Goal: Check status: Check status

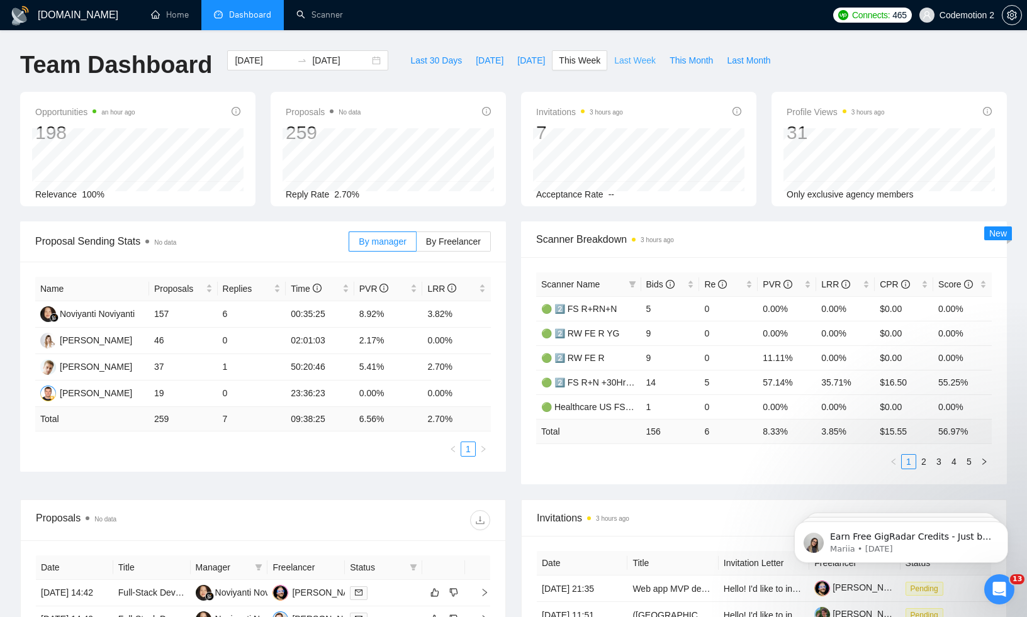
click at [641, 65] on span "Last Week" at bounding box center [635, 60] width 42 height 14
type input "[DATE]"
click at [641, 55] on span "Last Week" at bounding box center [635, 60] width 42 height 14
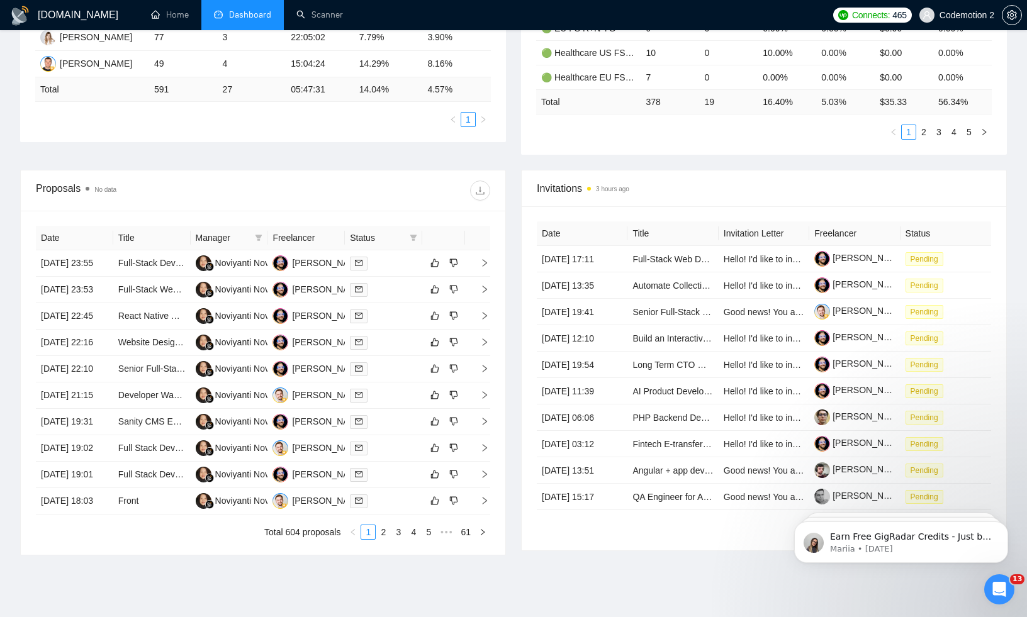
scroll to position [329, 0]
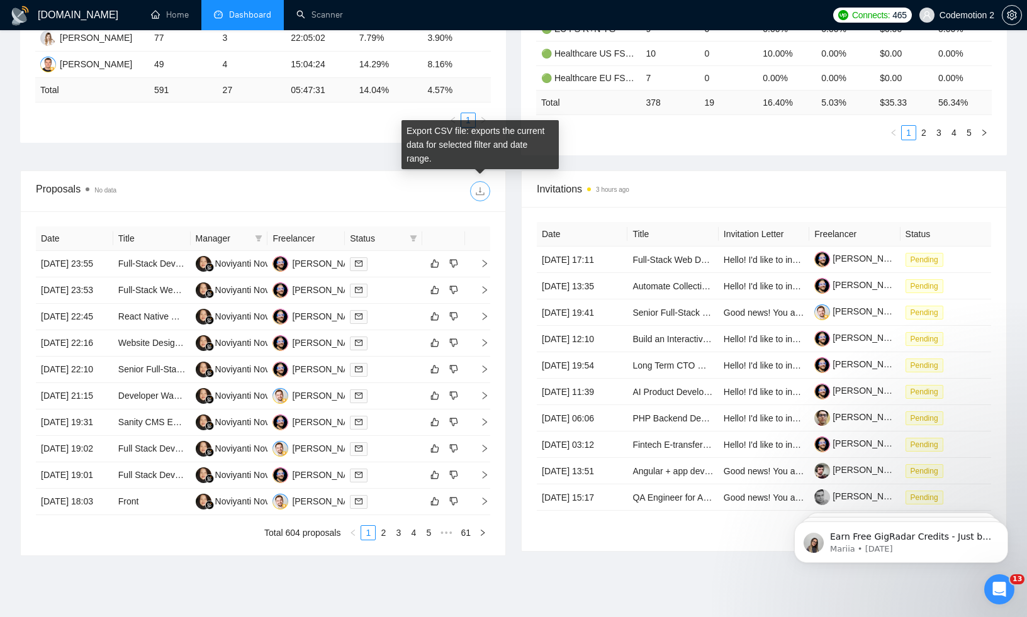
click at [481, 193] on icon "download" at bounding box center [480, 191] width 10 height 10
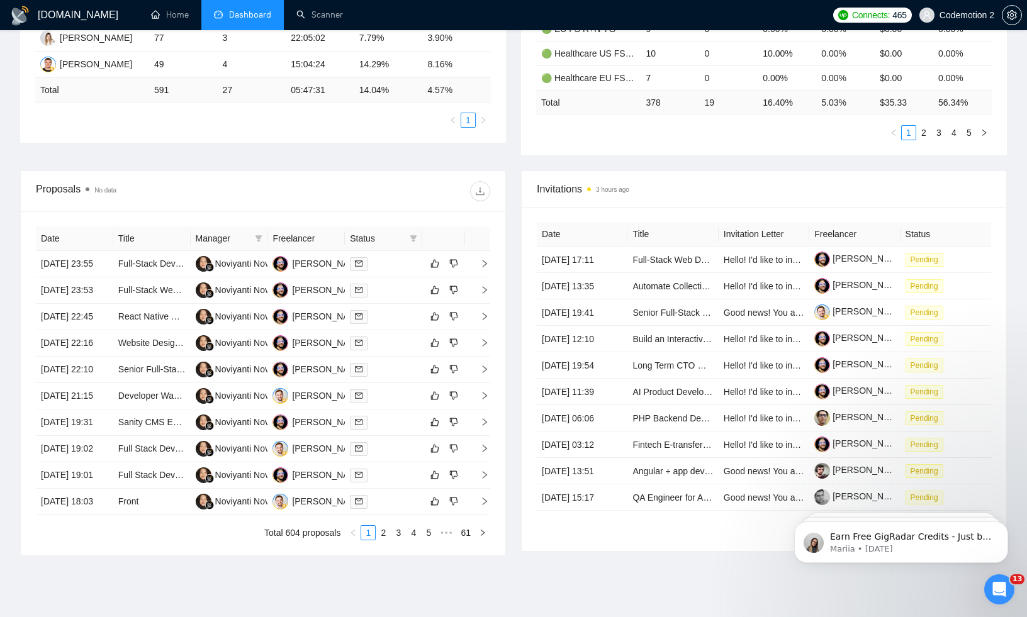
click at [497, 164] on div "Proposal Sending Stats No data By manager By Freelancer Name Proposals Replies …" at bounding box center [514, 31] width 1002 height 278
click at [482, 194] on icon "download" at bounding box center [480, 191] width 10 height 10
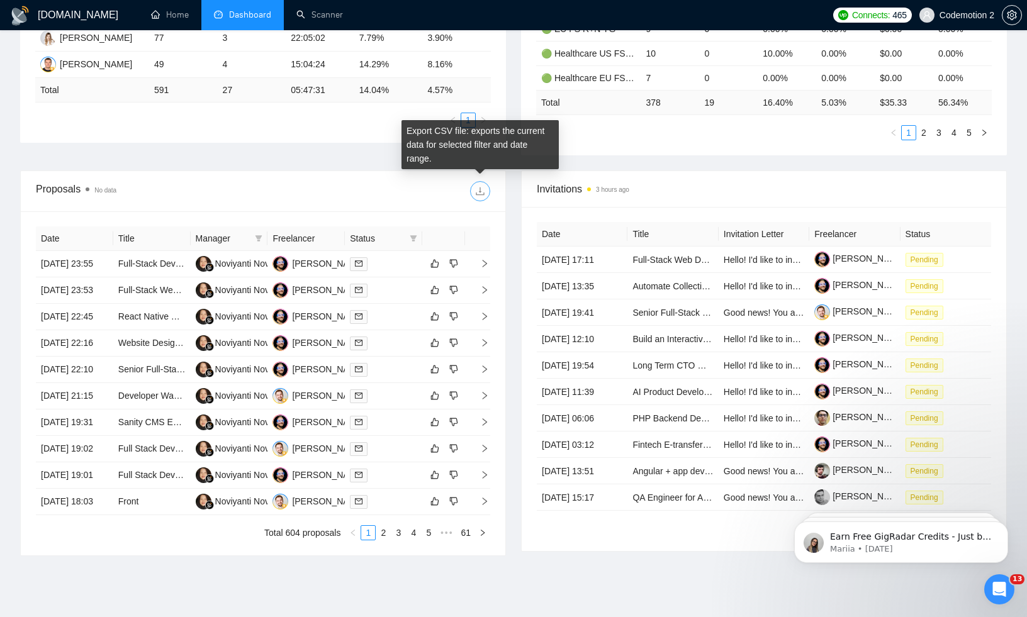
click at [480, 194] on icon "download" at bounding box center [480, 192] width 8 height 8
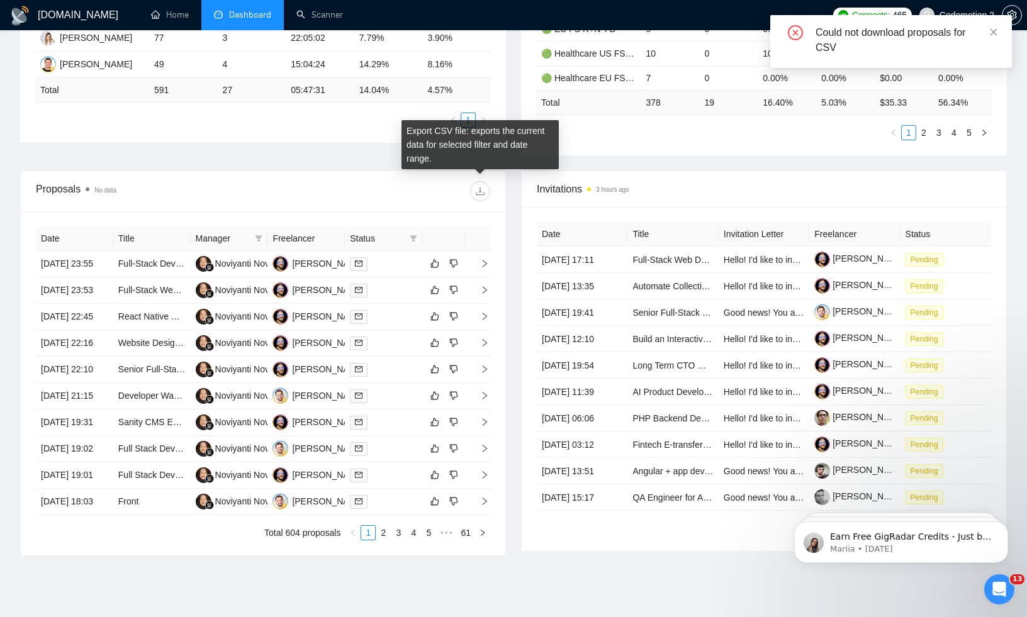
click at [510, 205] on div "Proposals No data Date Title Manager Freelancer Status 17 Aug, 2025 23:55 Full-…" at bounding box center [263, 364] width 501 height 386
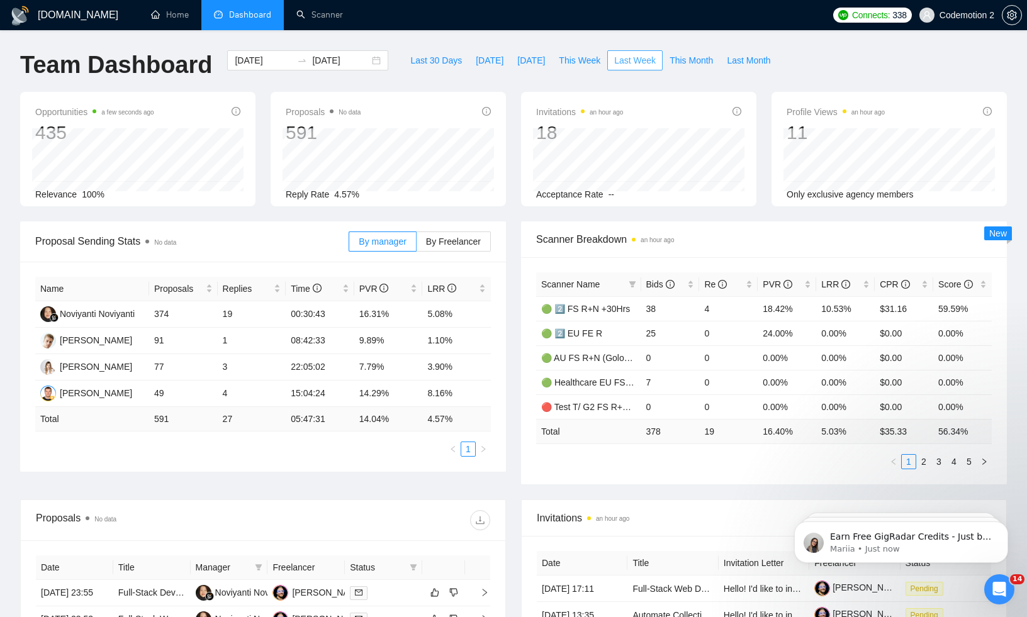
click at [632, 62] on span "Last Week" at bounding box center [635, 60] width 42 height 14
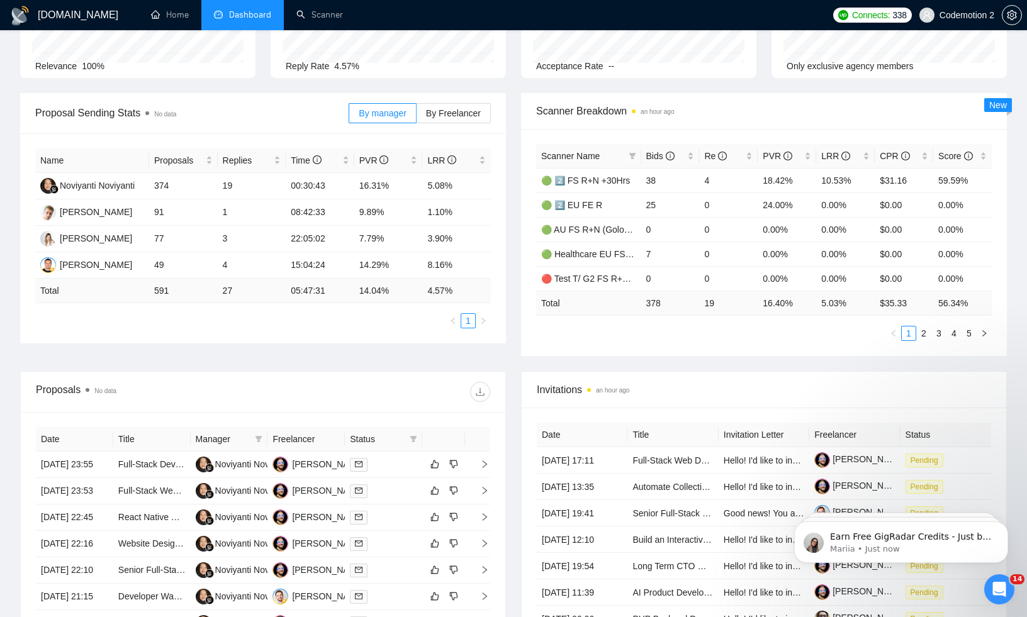
scroll to position [152, 0]
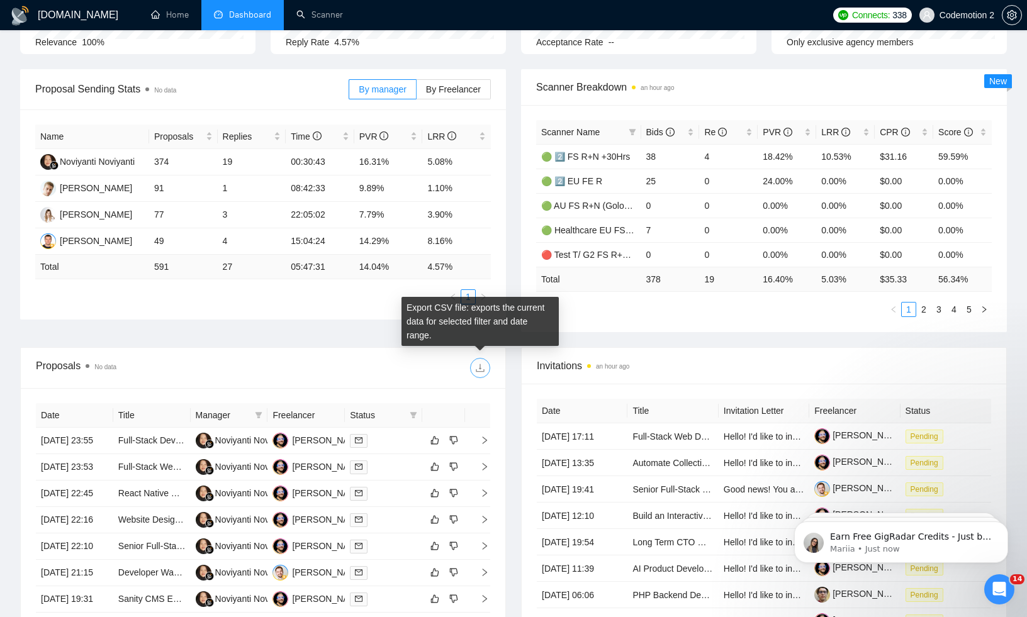
click at [481, 366] on icon "download" at bounding box center [480, 368] width 10 height 10
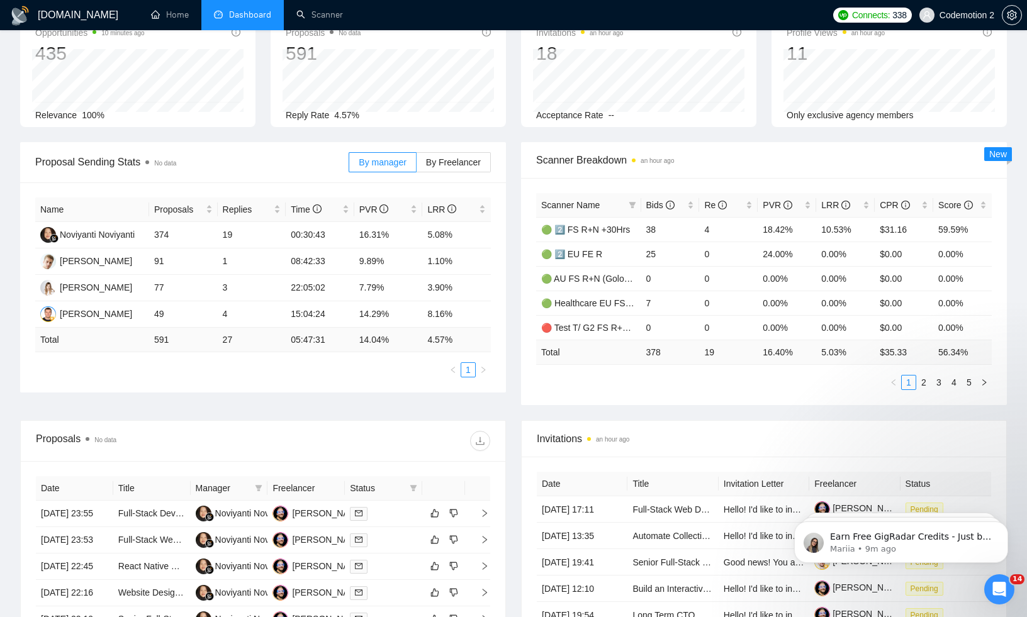
scroll to position [0, 0]
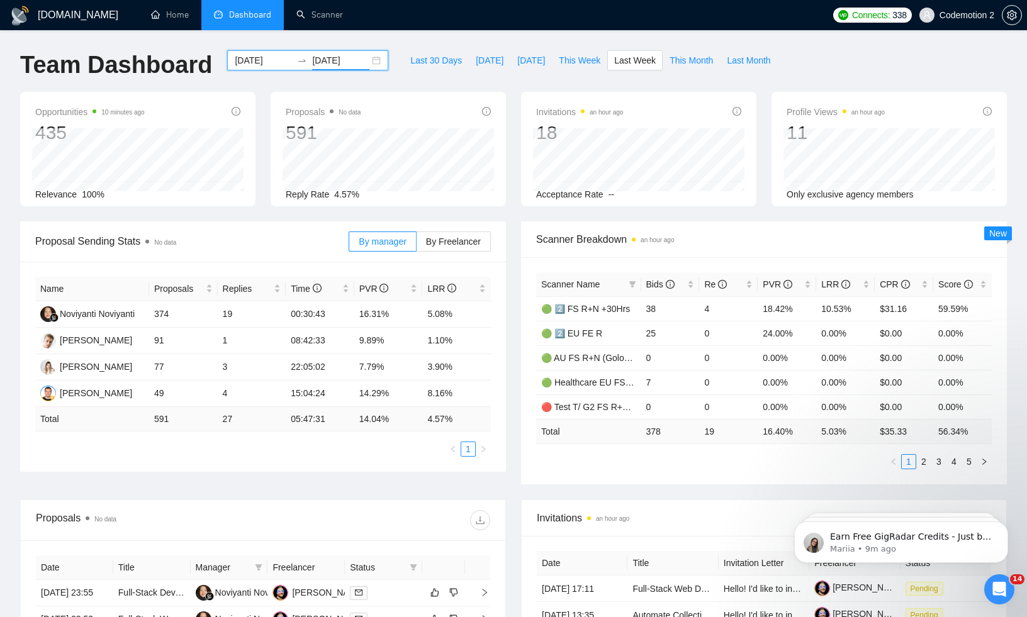
click at [349, 62] on input "[DATE]" at bounding box center [340, 60] width 57 height 14
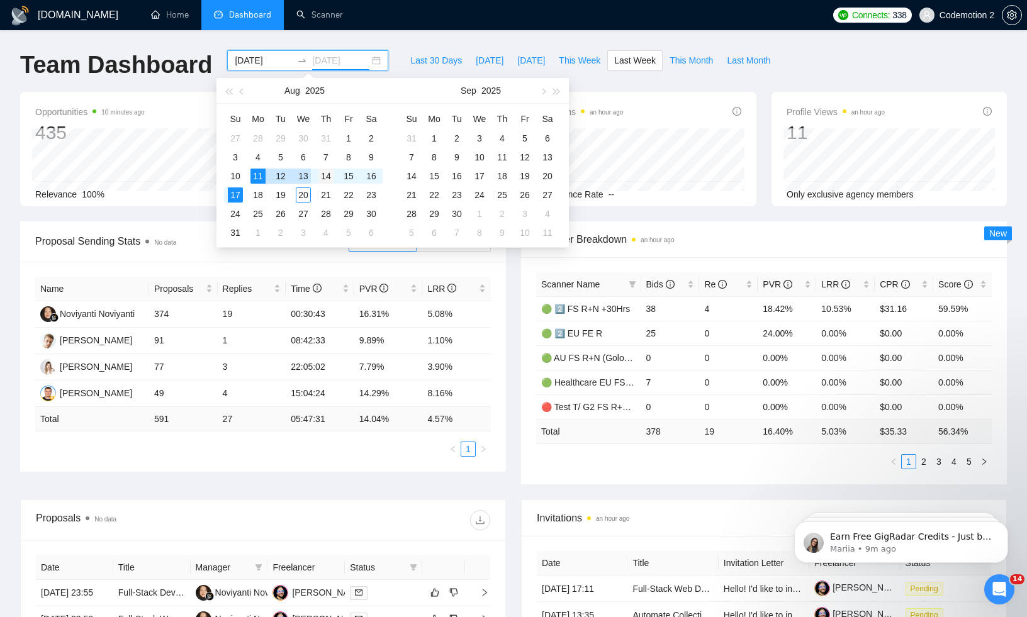
type input "[DATE]"
click at [328, 178] on div "14" at bounding box center [325, 176] width 15 height 15
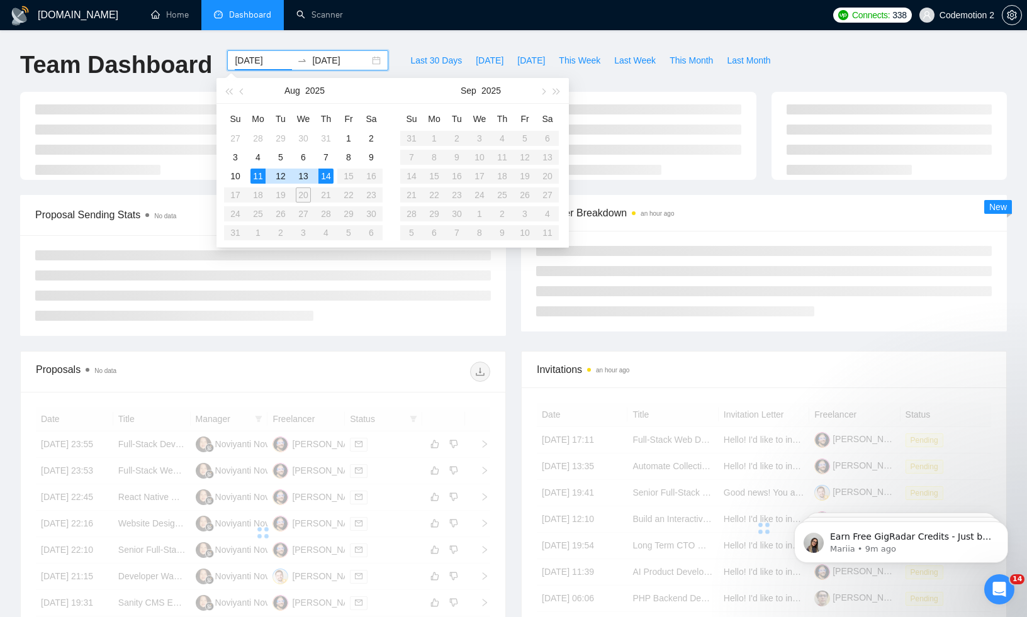
type input "[DATE]"
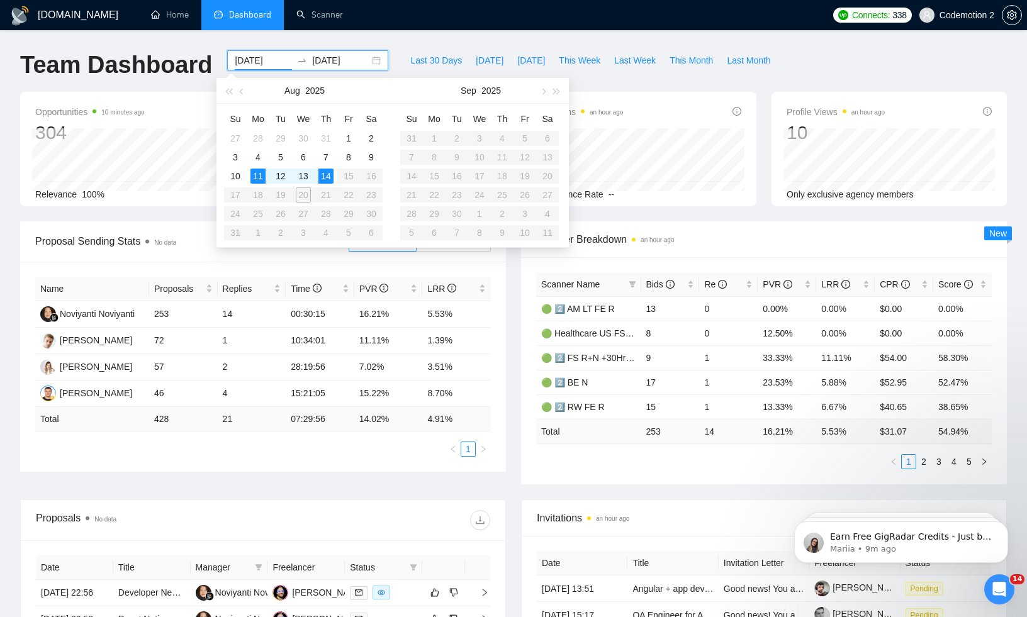
click at [460, 36] on div "[DOMAIN_NAME] Home Dashboard Scanner Connects: 338 Codemotion 2 Team Dashboard …" at bounding box center [513, 507] width 1027 height 1014
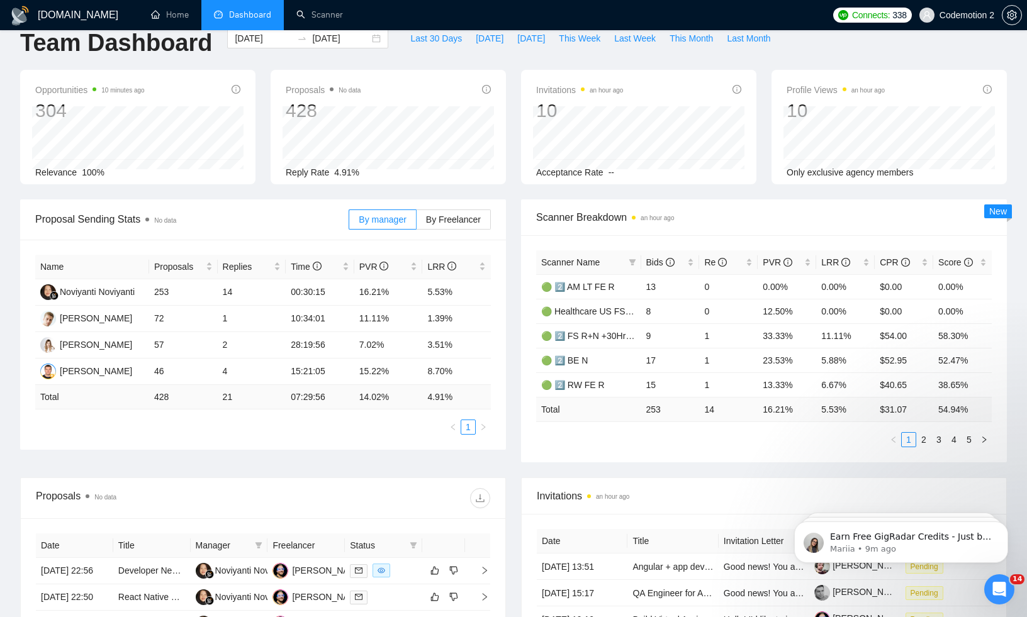
scroll to position [21, 0]
